Goal: Check status: Check status

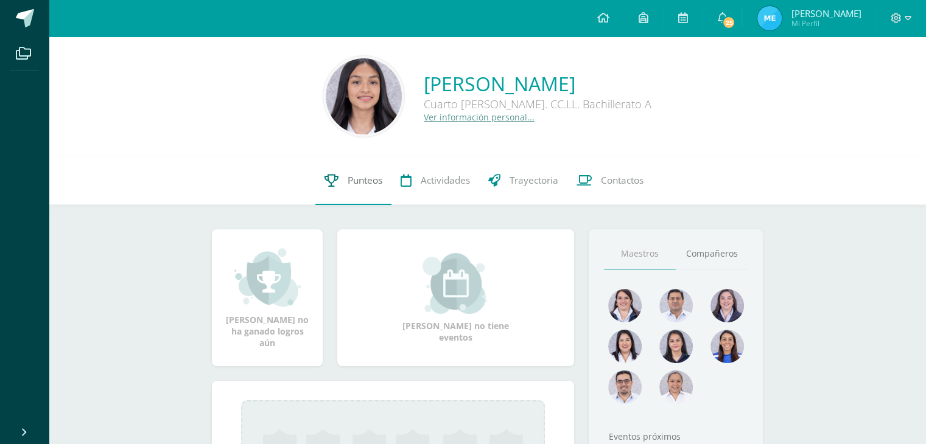
click at [348, 182] on span "Punteos" at bounding box center [365, 180] width 35 height 13
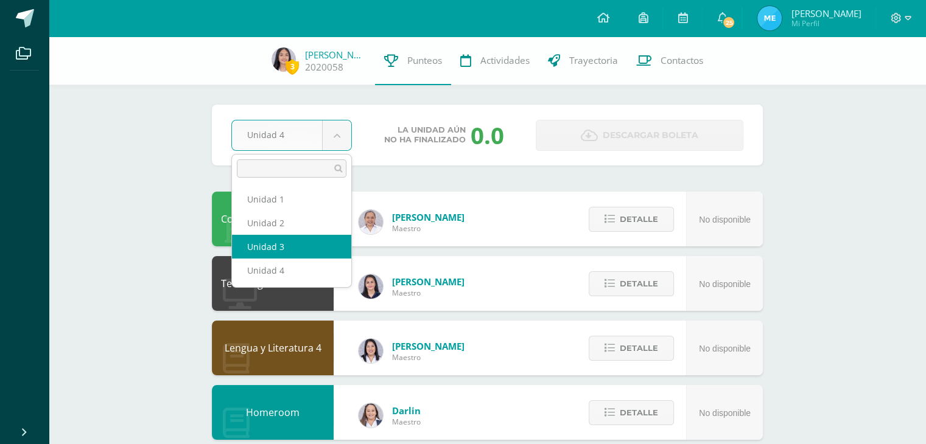
select select "Unidad 3"
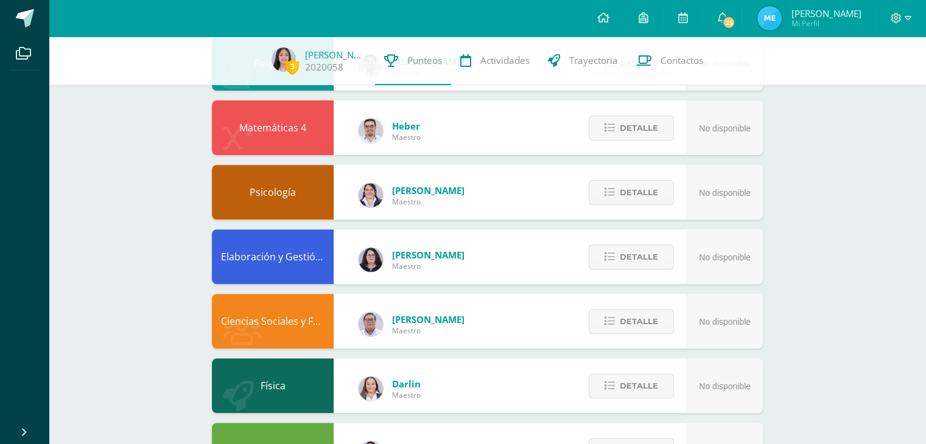
scroll to position [415, 0]
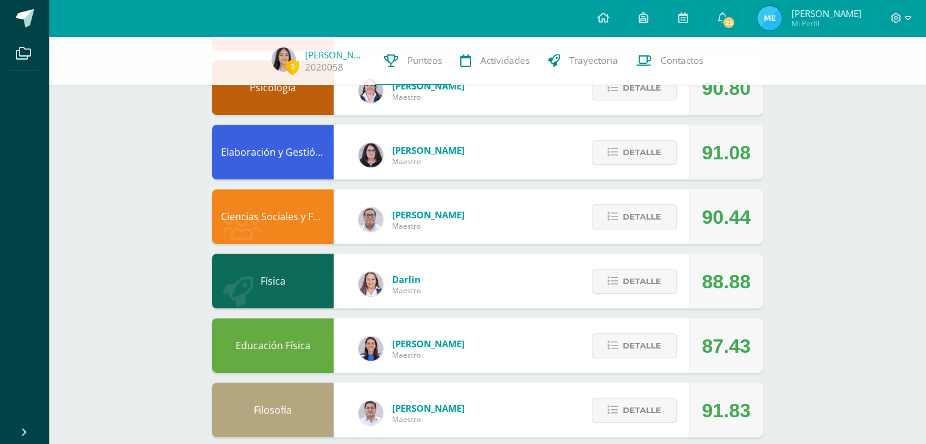
scroll to position [536, 0]
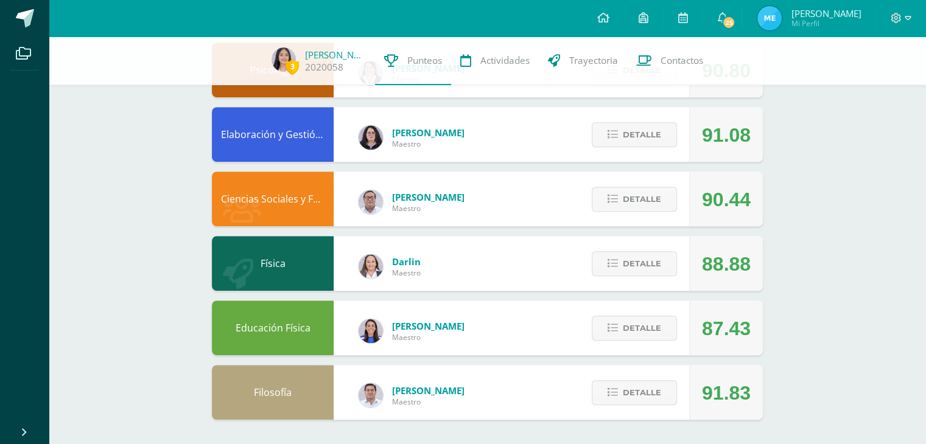
click at [623, 281] on div "Detalle" at bounding box center [632, 263] width 116 height 55
click at [620, 261] on button "Detalle" at bounding box center [634, 263] width 85 height 25
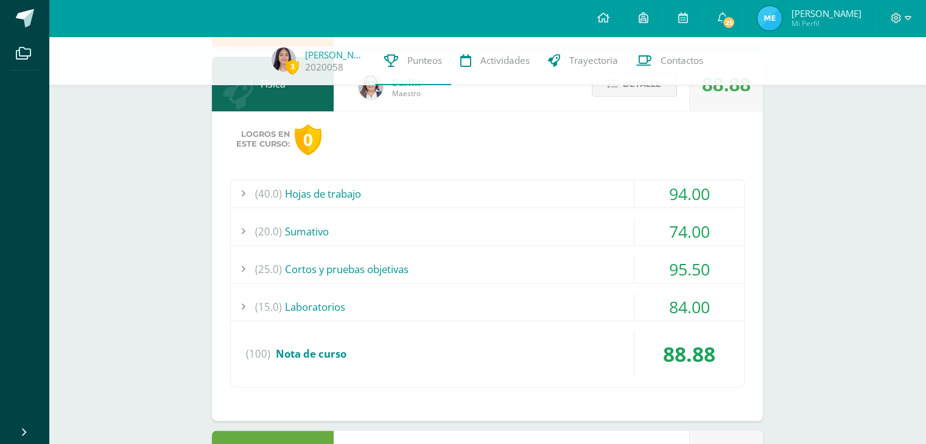
scroll to position [723, 0]
